Goal: Task Accomplishment & Management: Manage account settings

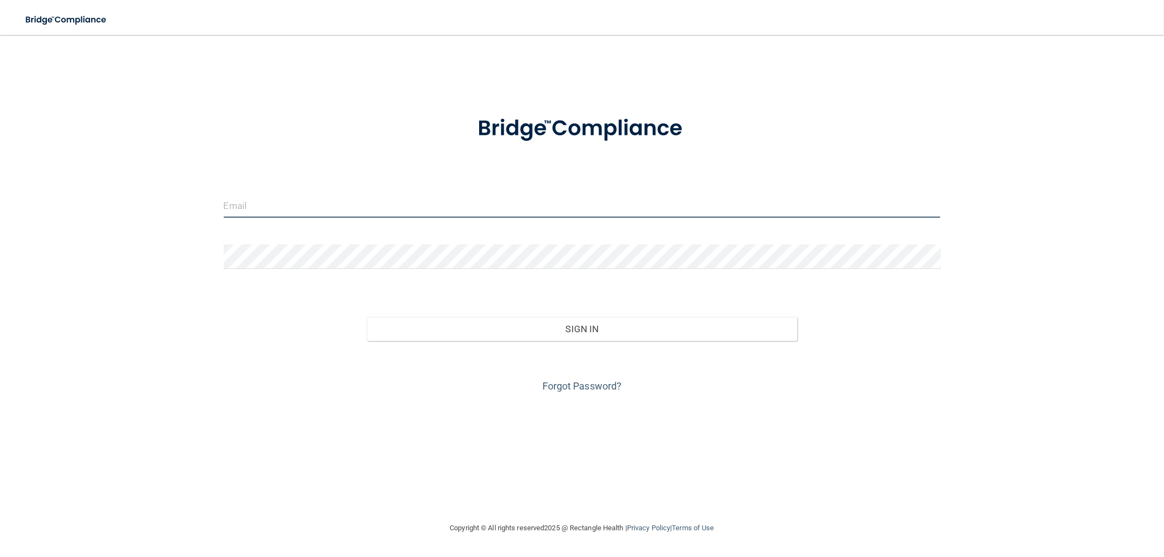
type input "[PERSON_NAME][EMAIL_ADDRESS][DOMAIN_NAME]"
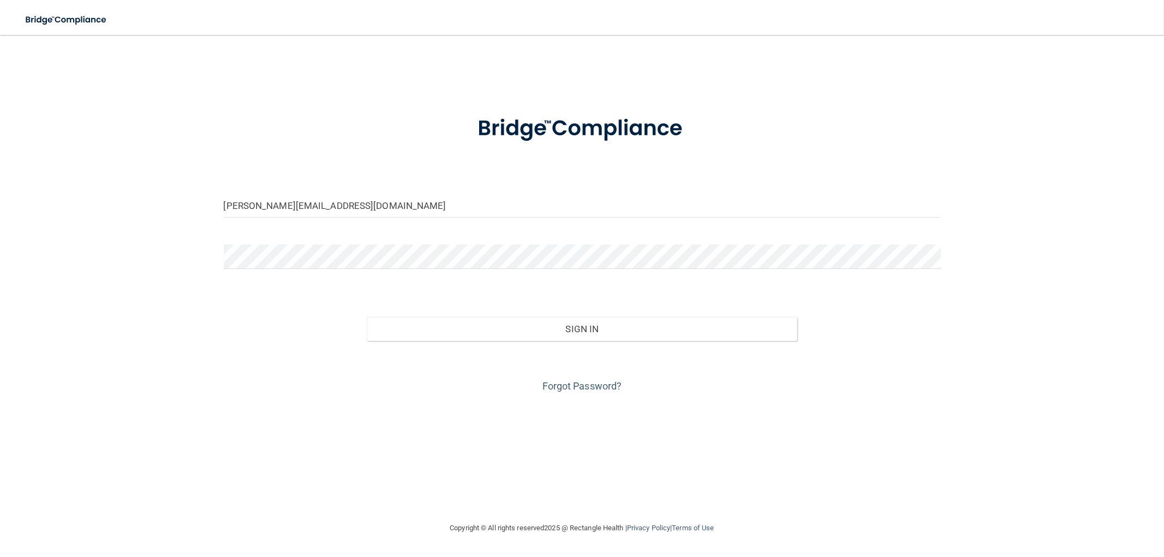
click at [839, 72] on div "[PERSON_NAME][EMAIL_ADDRESS][DOMAIN_NAME] Invalid email/password. You don't hav…" at bounding box center [582, 278] width 1120 height 465
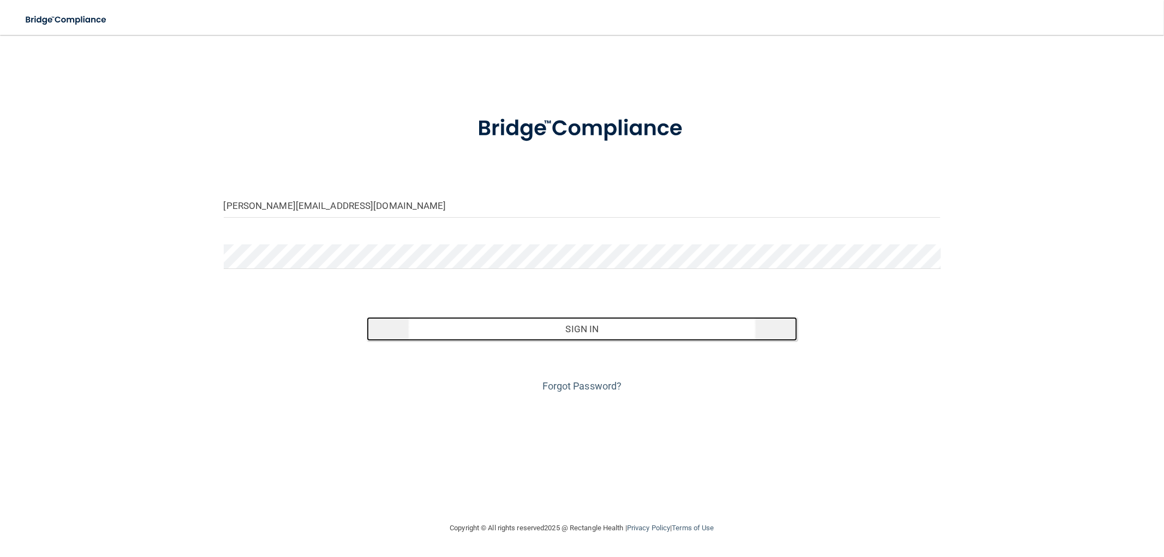
click at [636, 329] on button "Sign In" at bounding box center [582, 329] width 430 height 24
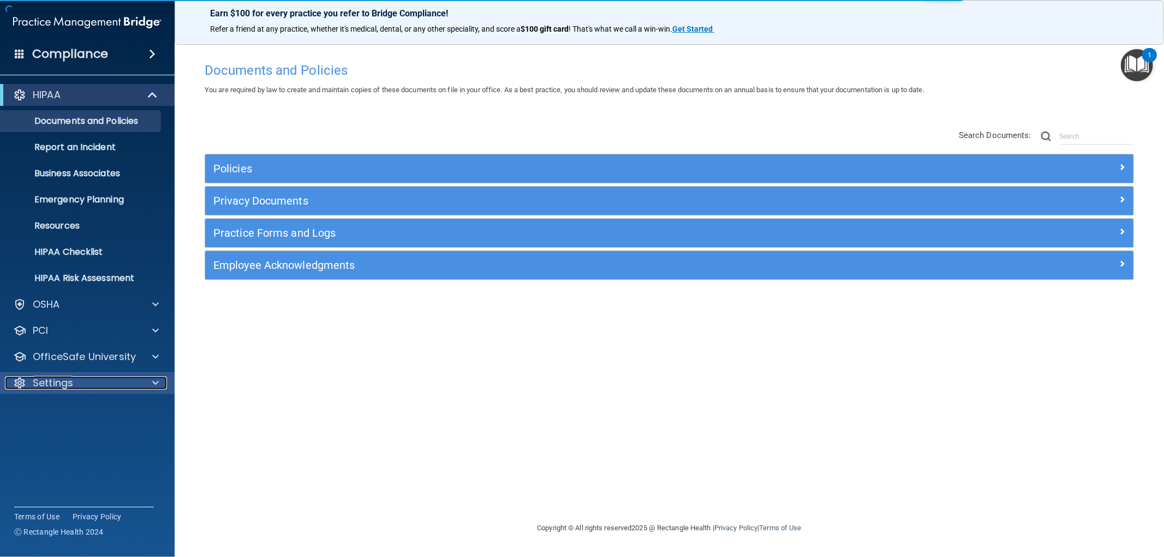
click at [43, 388] on p "Settings" at bounding box center [53, 383] width 40 height 13
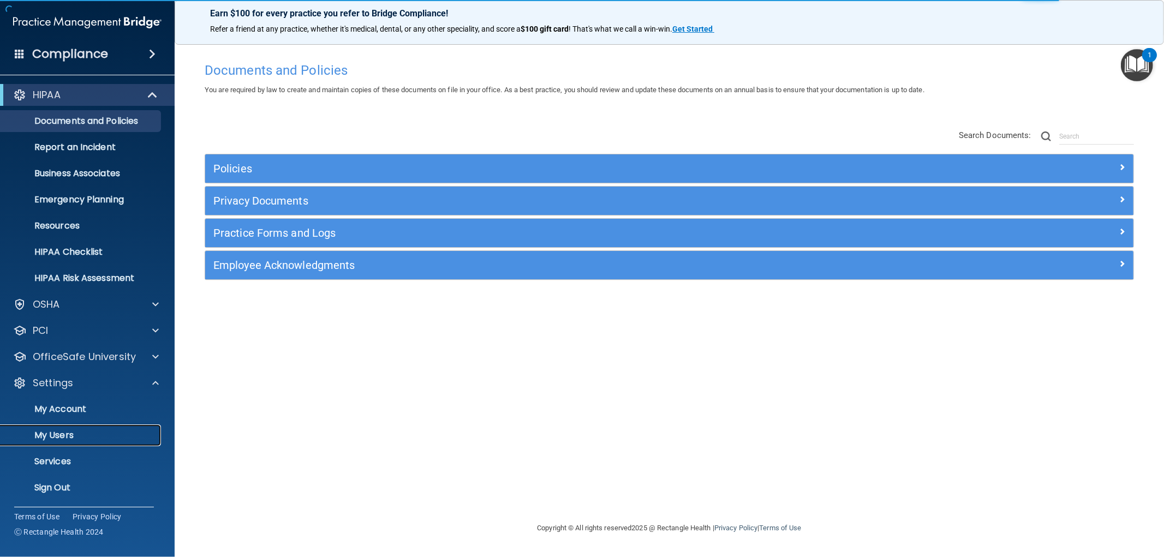
click at [43, 430] on p "My Users" at bounding box center [81, 435] width 149 height 11
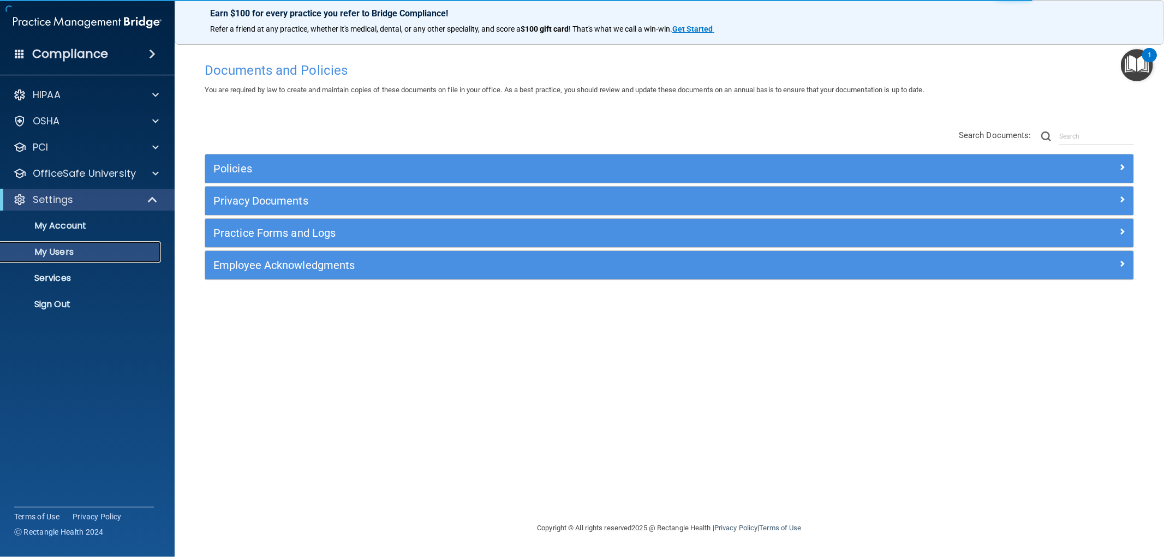
select select "20"
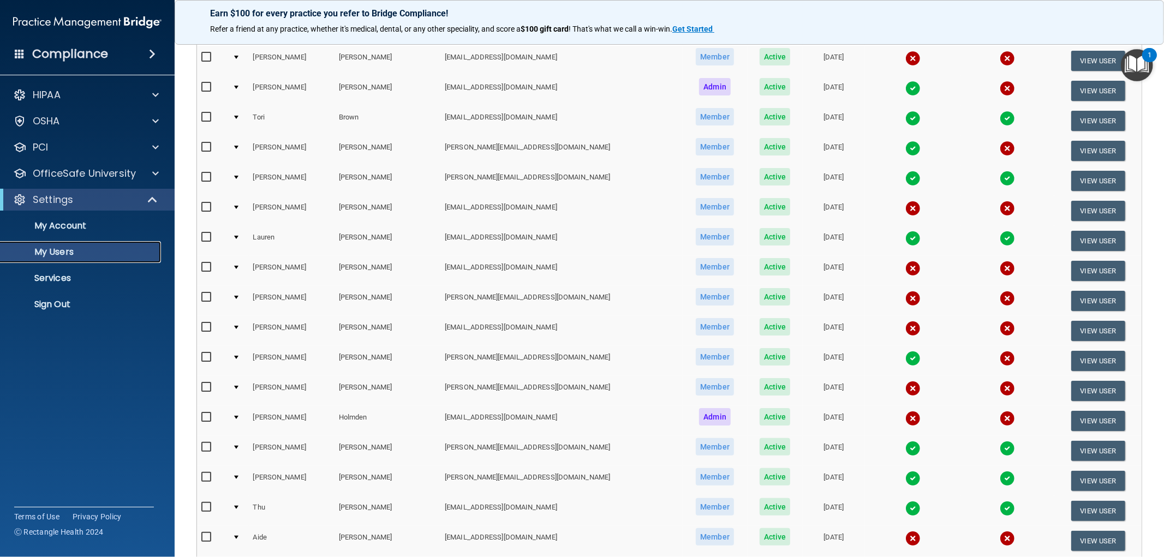
scroll to position [182, 0]
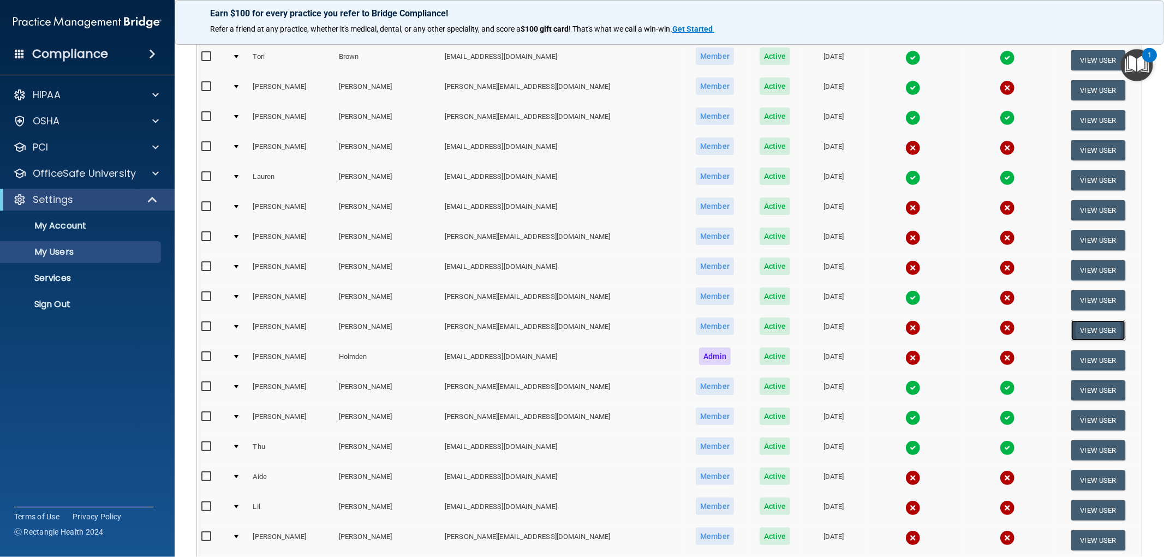
click at [1094, 325] on button "View User" at bounding box center [1098, 330] width 54 height 20
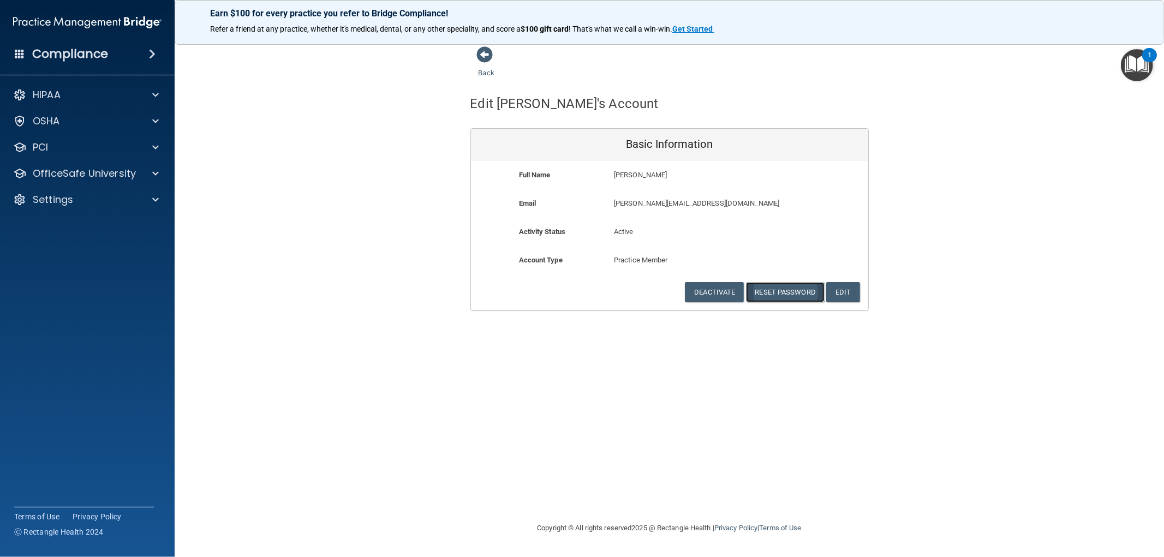
click at [801, 295] on button "Reset Password" at bounding box center [785, 292] width 79 height 20
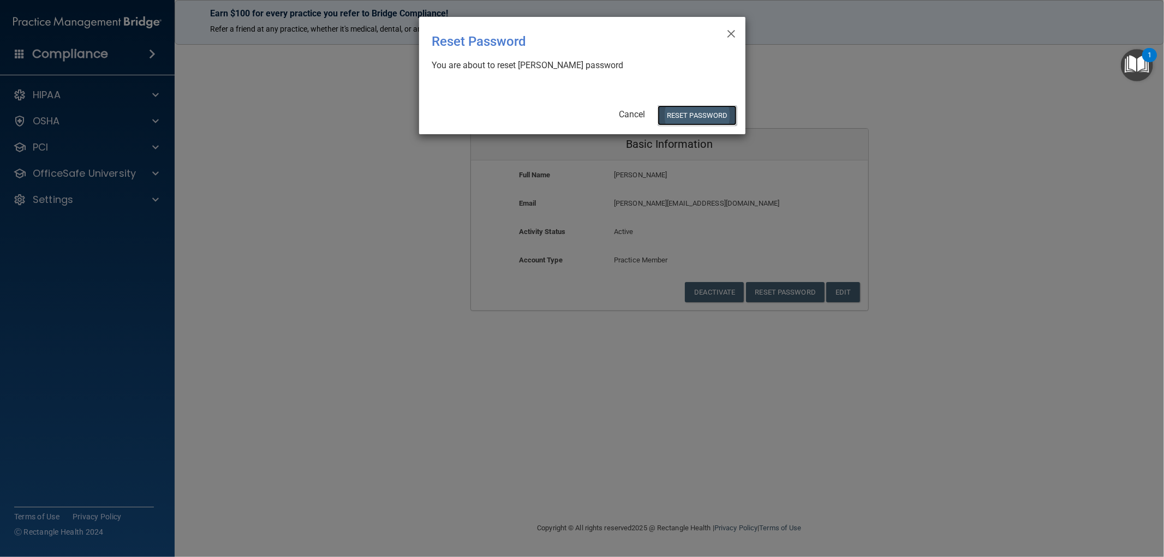
click at [685, 113] on button "Reset Password" at bounding box center [697, 115] width 79 height 20
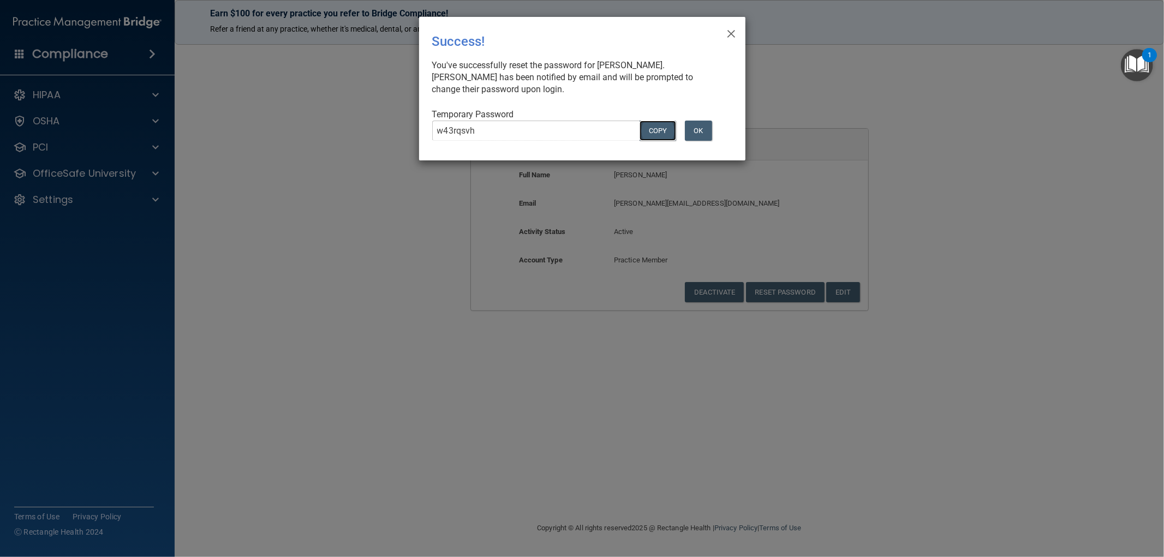
click at [651, 135] on button "COPY" at bounding box center [658, 131] width 36 height 20
click at [706, 129] on button "OK" at bounding box center [698, 131] width 27 height 20
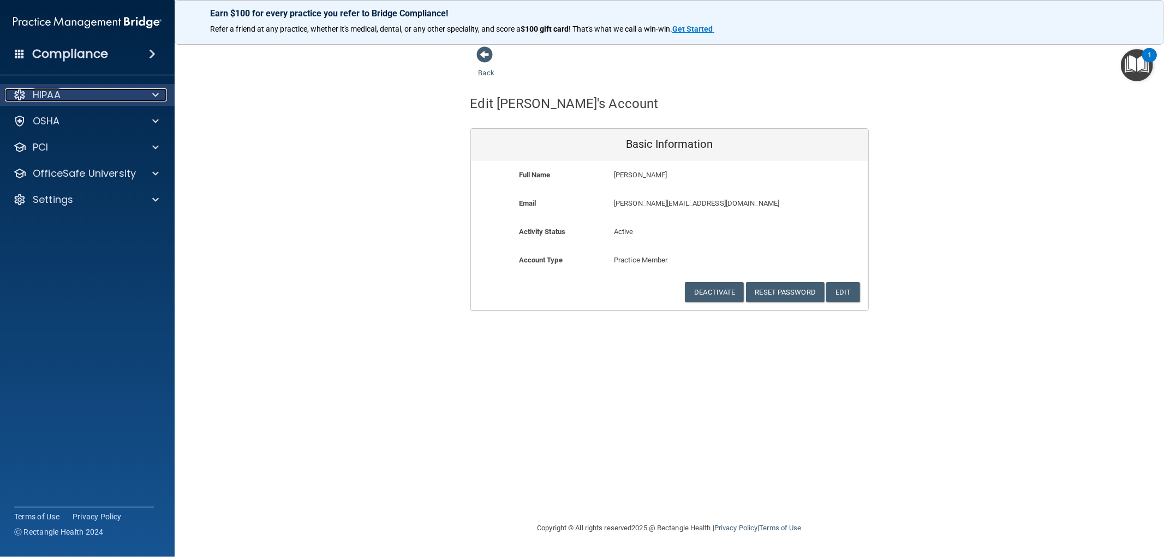
click at [47, 91] on p "HIPAA" at bounding box center [47, 94] width 28 height 13
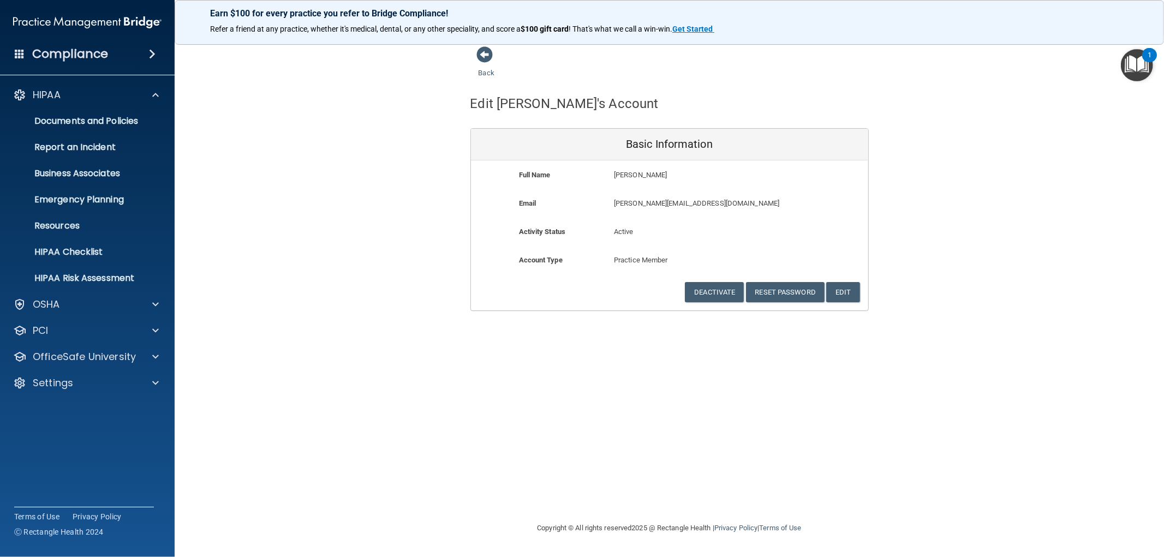
click at [88, 51] on h4 "Compliance" at bounding box center [70, 53] width 76 height 15
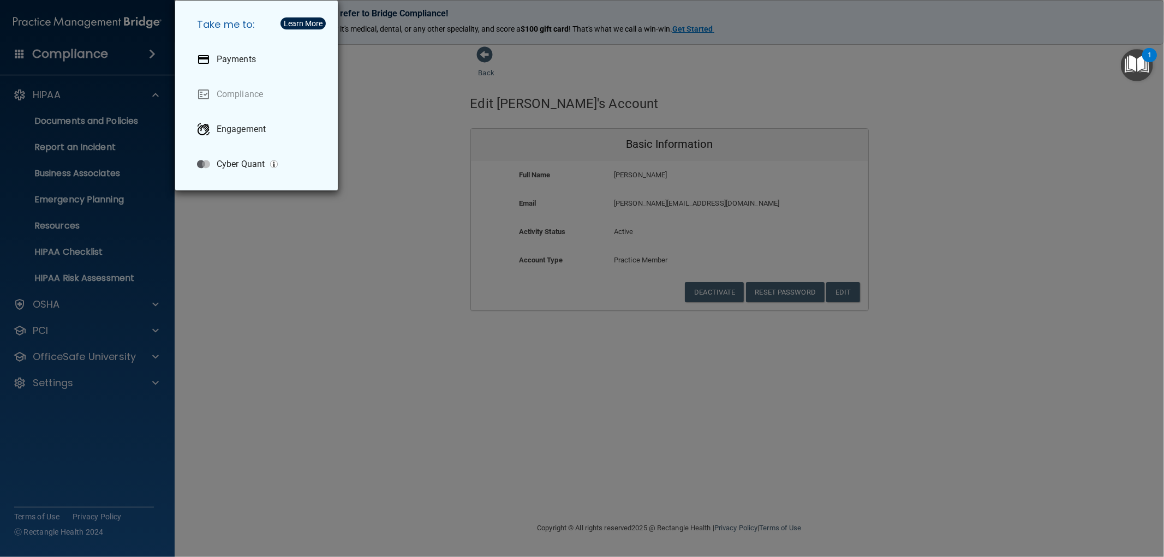
click at [51, 235] on div "Take me to: Payments Compliance Engagement Cyber Quant" at bounding box center [582, 278] width 1164 height 557
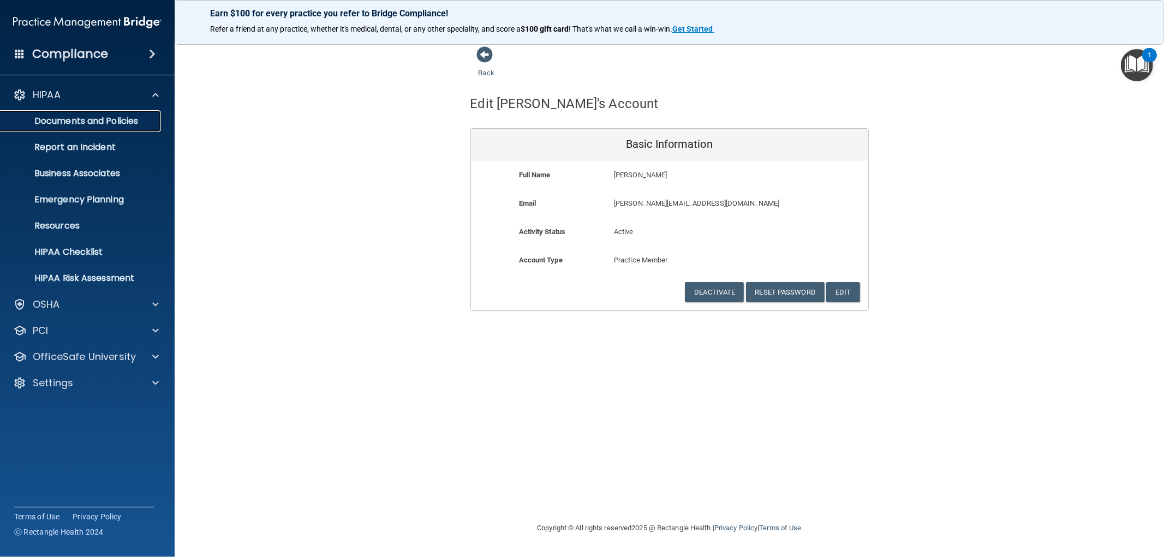
click at [71, 122] on p "Documents and Policies" at bounding box center [81, 121] width 149 height 11
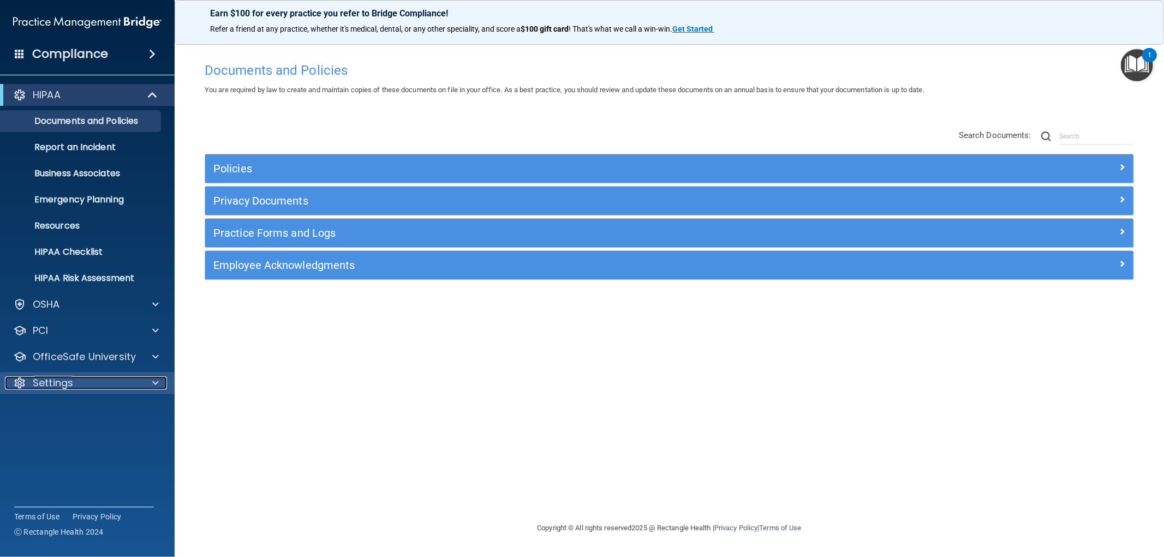
click at [46, 377] on p "Settings" at bounding box center [53, 383] width 40 height 13
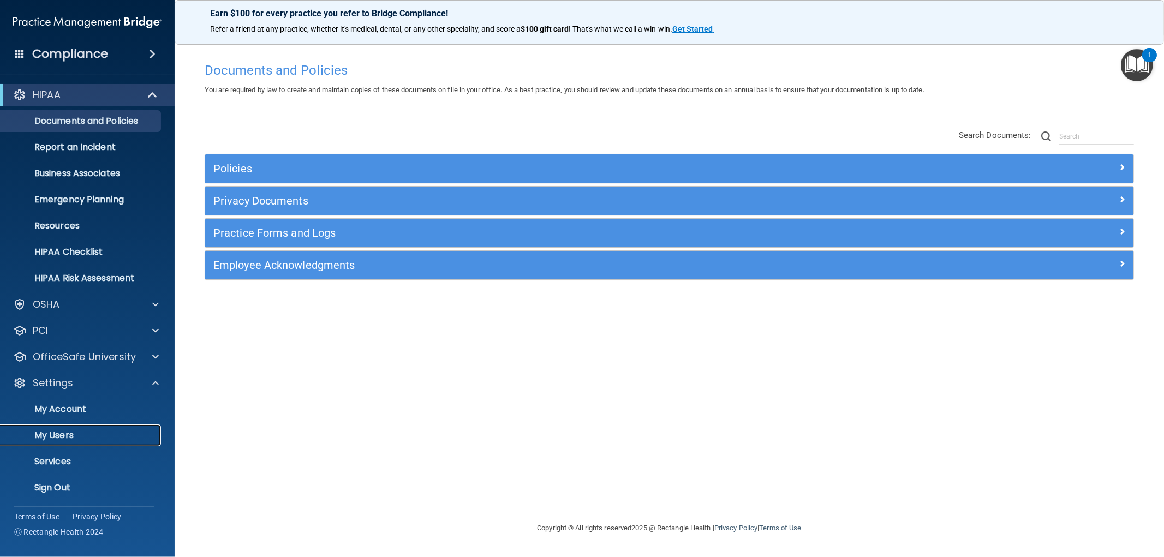
click at [64, 434] on p "My Users" at bounding box center [81, 435] width 149 height 11
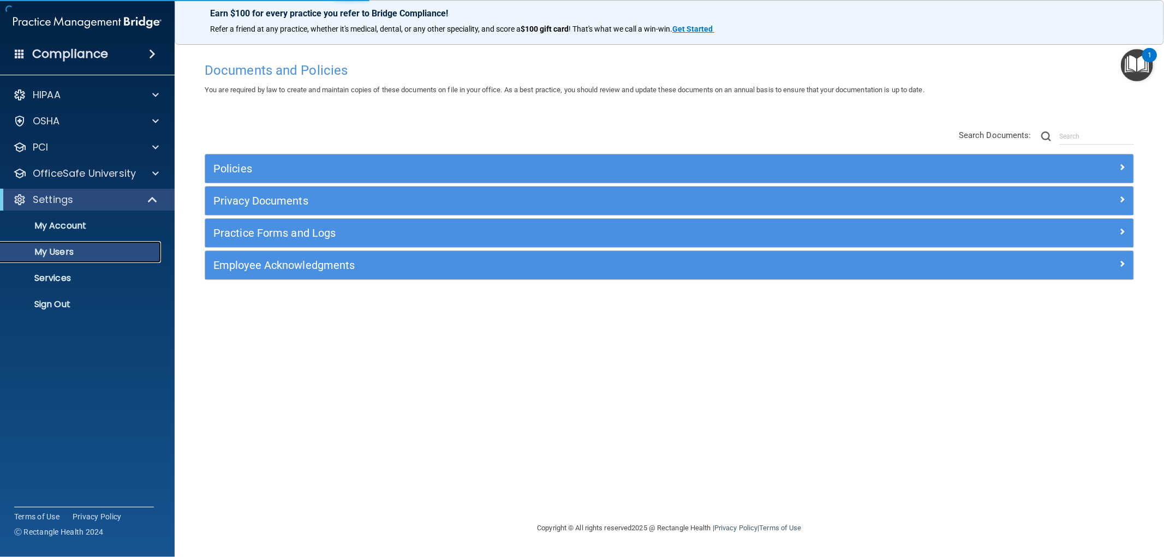
select select "20"
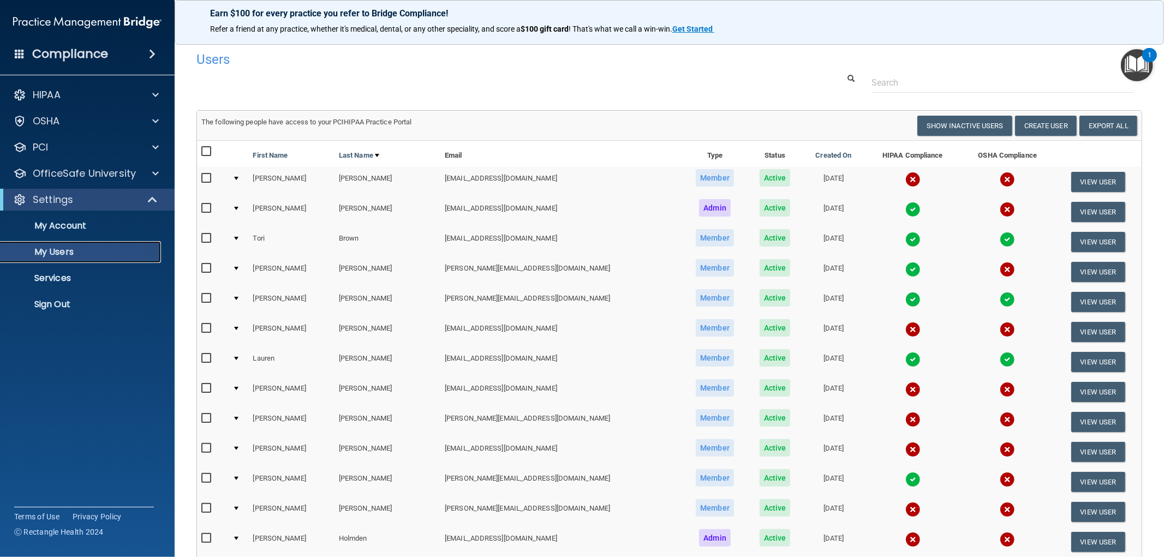
scroll to position [182, 0]
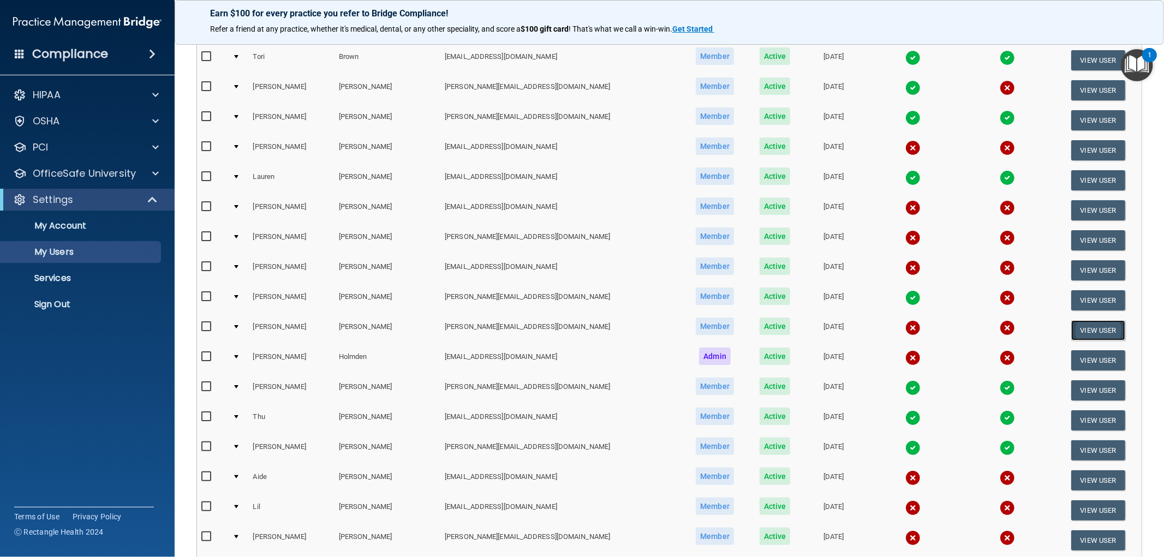
click at [1083, 331] on button "View User" at bounding box center [1098, 330] width 54 height 20
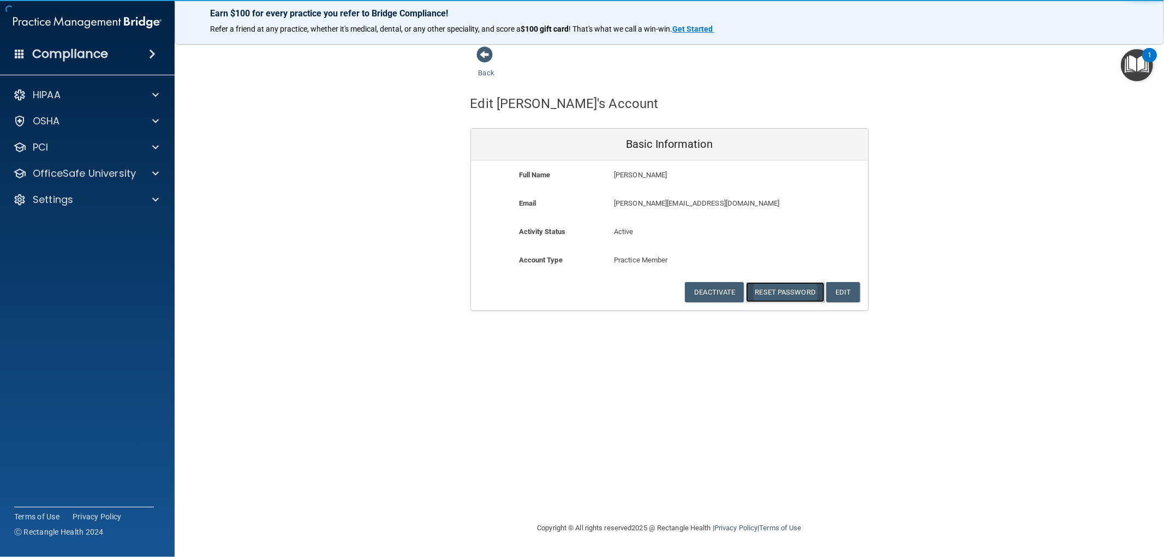
click at [771, 288] on button "Reset Password" at bounding box center [785, 292] width 79 height 20
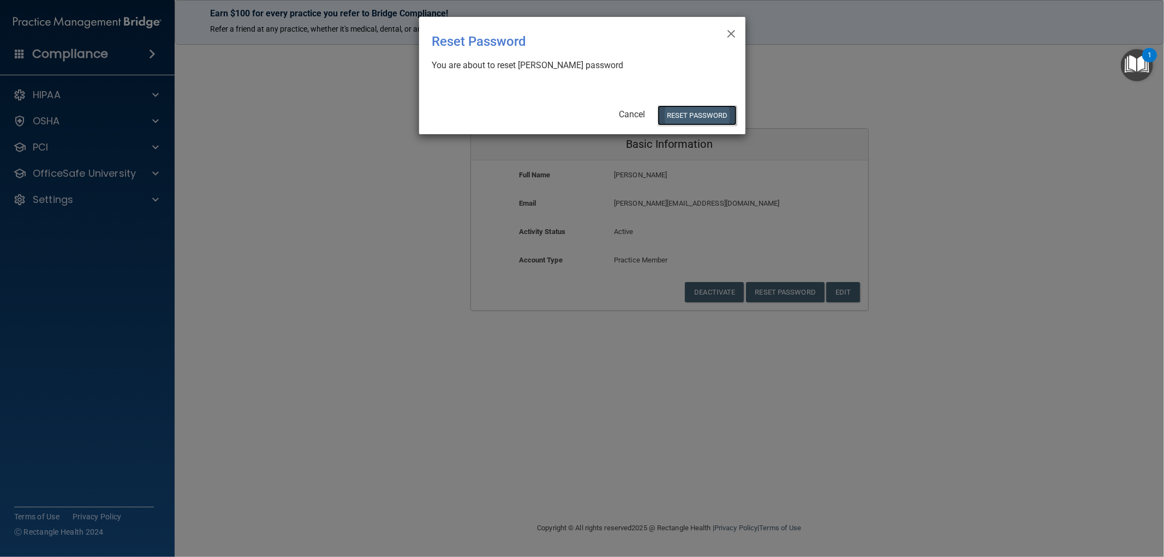
click at [702, 113] on button "Reset Password" at bounding box center [697, 115] width 79 height 20
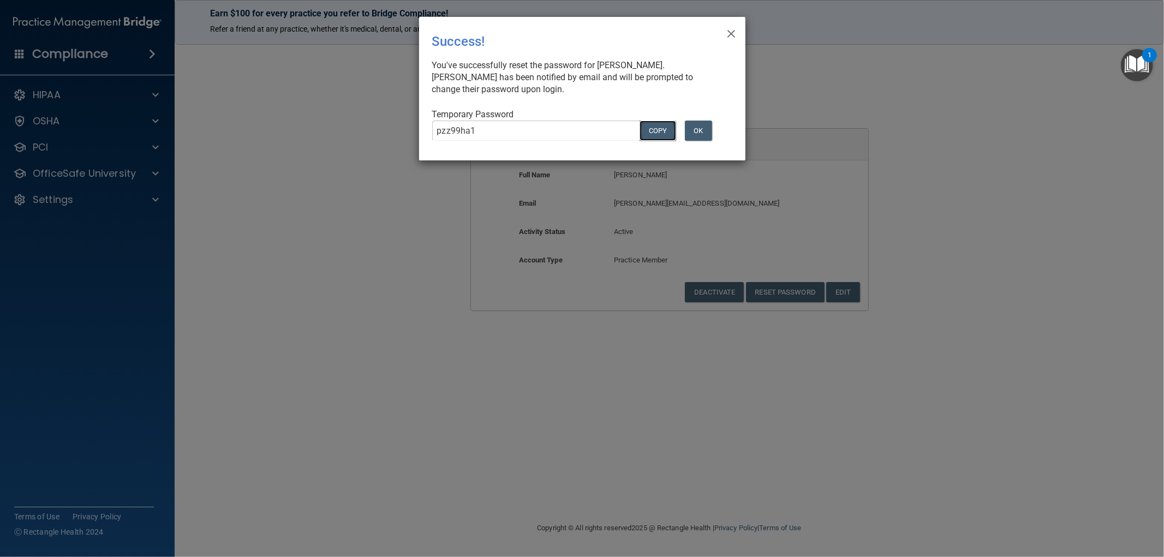
click at [658, 126] on button "COPY" at bounding box center [658, 131] width 36 height 20
click at [704, 133] on button "OK" at bounding box center [698, 131] width 27 height 20
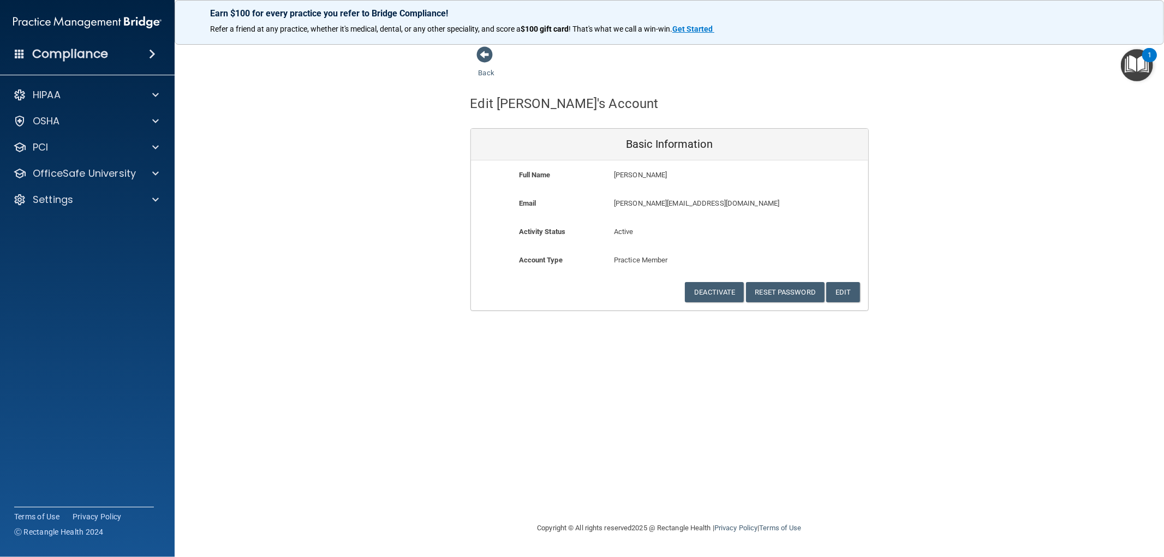
click at [1074, 156] on div "Back Edit [PERSON_NAME]'s Account Basic Information Full Name [PERSON_NAME] [PE…" at bounding box center [669, 178] width 946 height 265
